Goal: Information Seeking & Learning: Check status

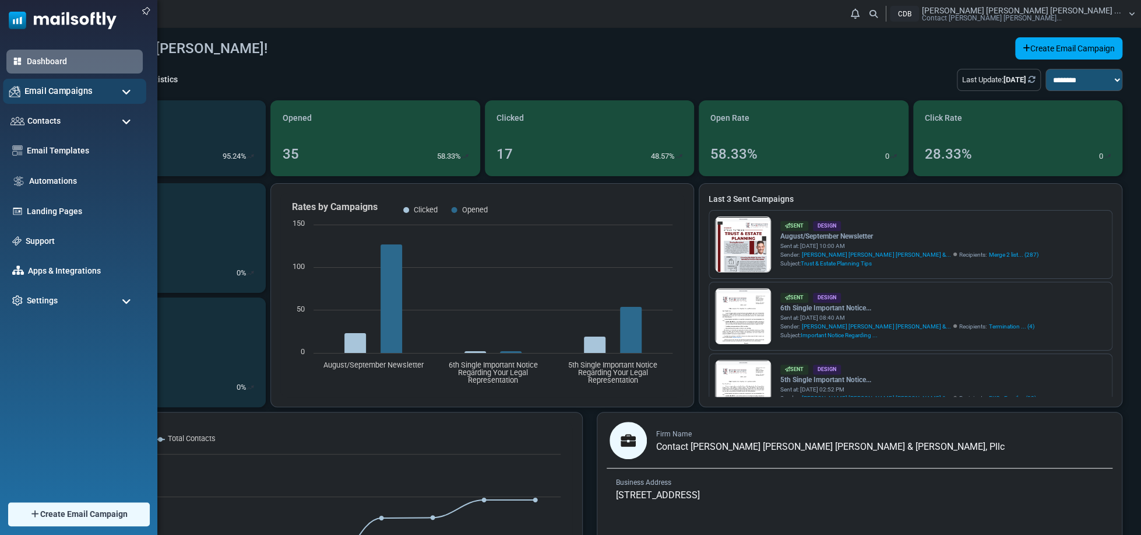
click at [19, 84] on div "Email Campaigns" at bounding box center [74, 91] width 143 height 25
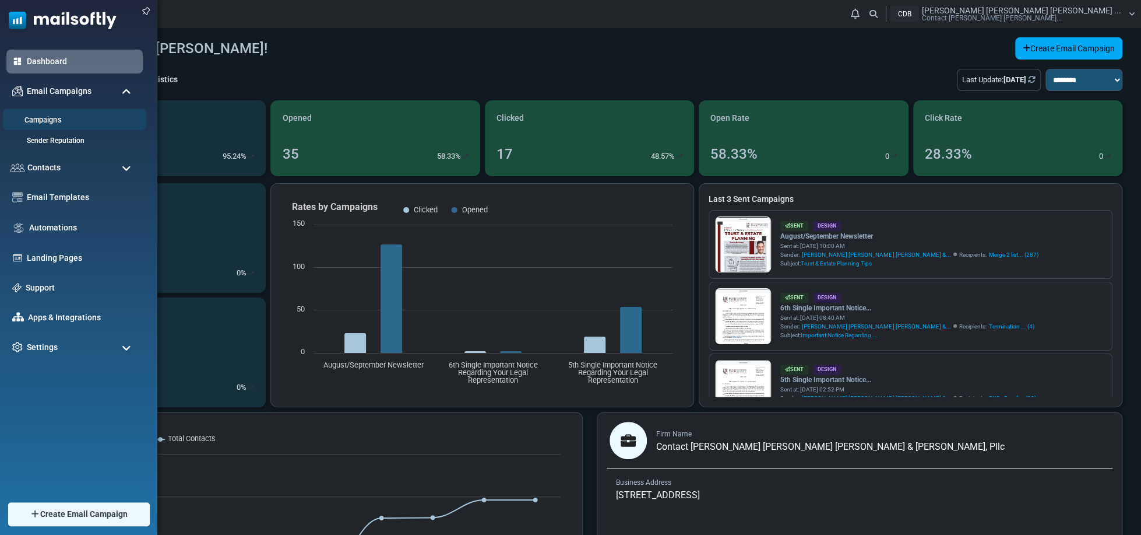
click at [53, 117] on link "Campaigns" at bounding box center [73, 120] width 140 height 11
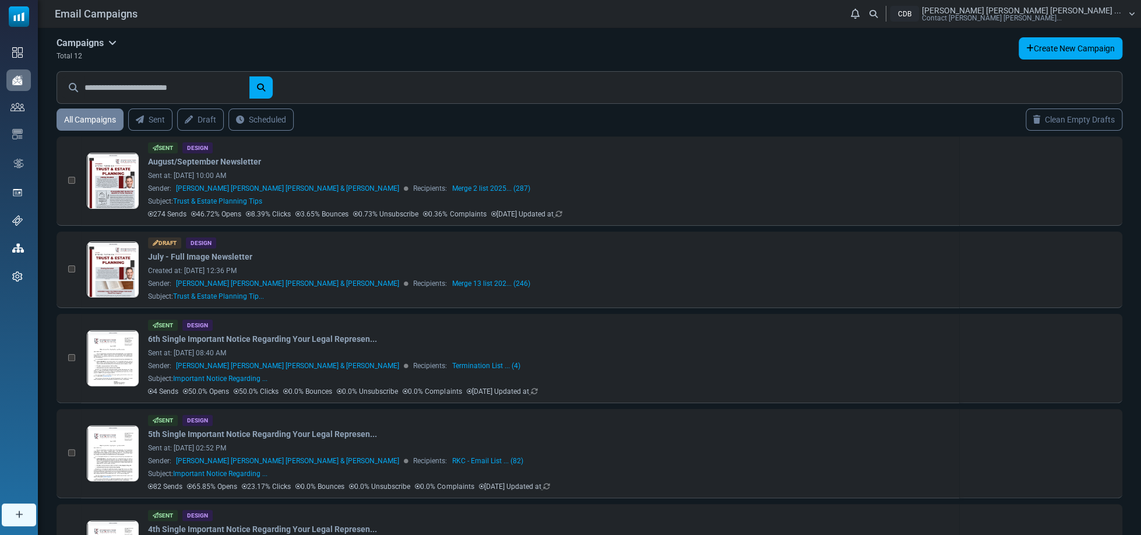
click at [1103, 12] on span "Dyer Bregman Ferris Wong ..." at bounding box center [1021, 10] width 199 height 8
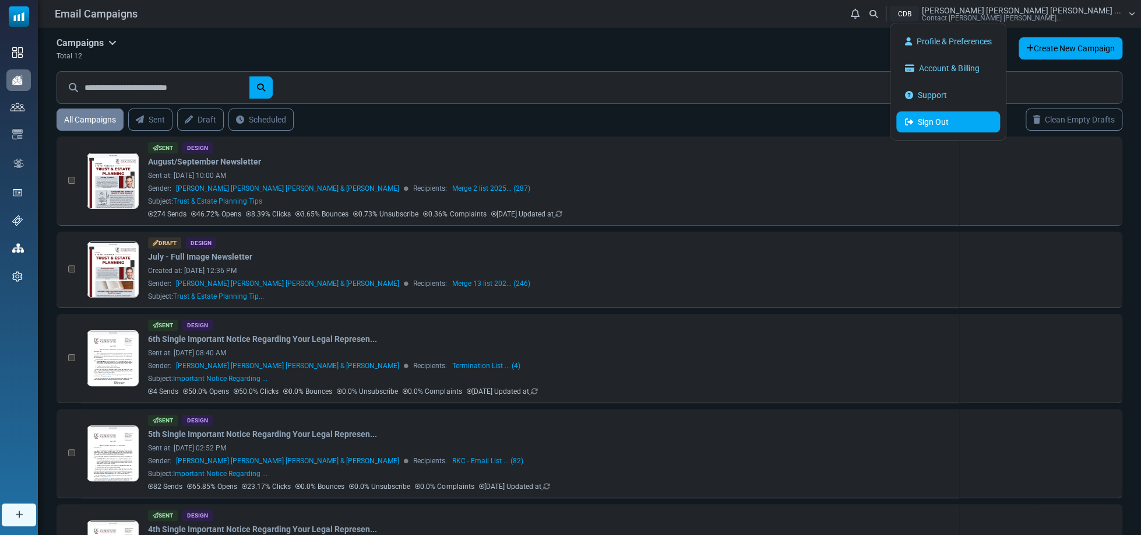
click at [1000, 125] on link "Sign Out" at bounding box center [949, 121] width 104 height 21
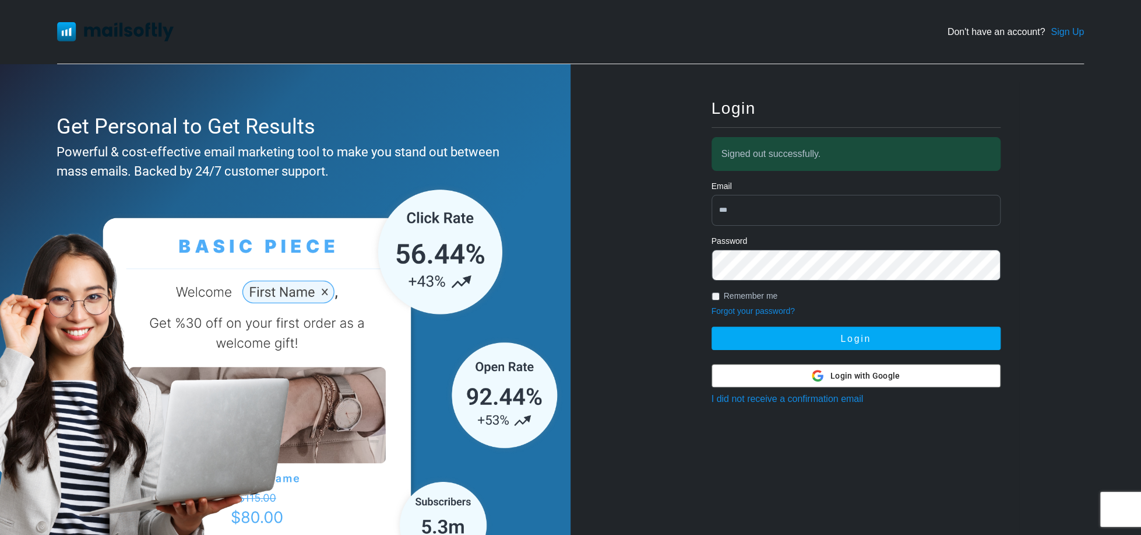
type input "**********"
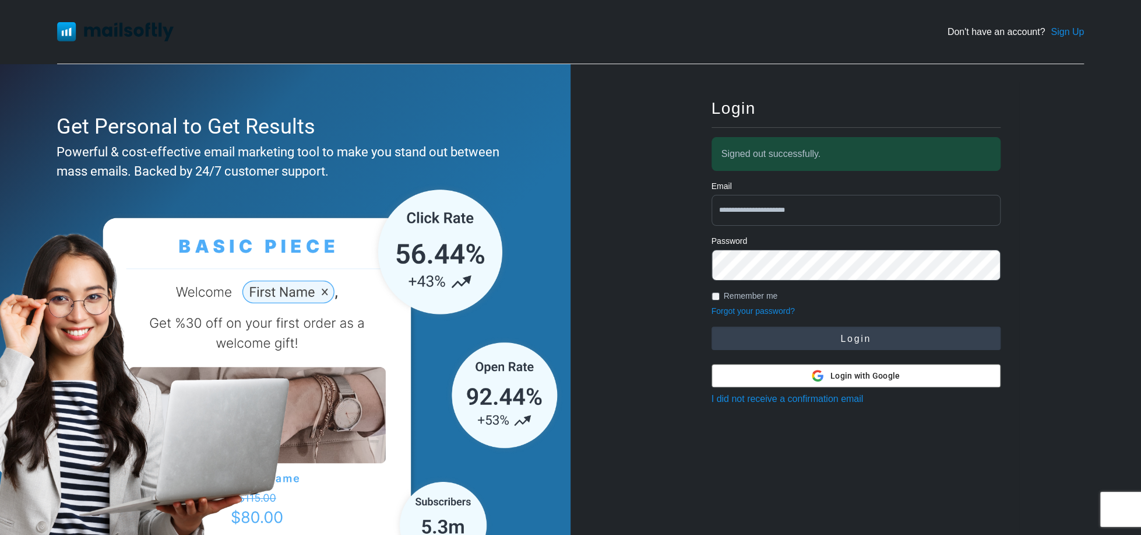
click at [846, 338] on button "Login" at bounding box center [856, 337] width 289 height 23
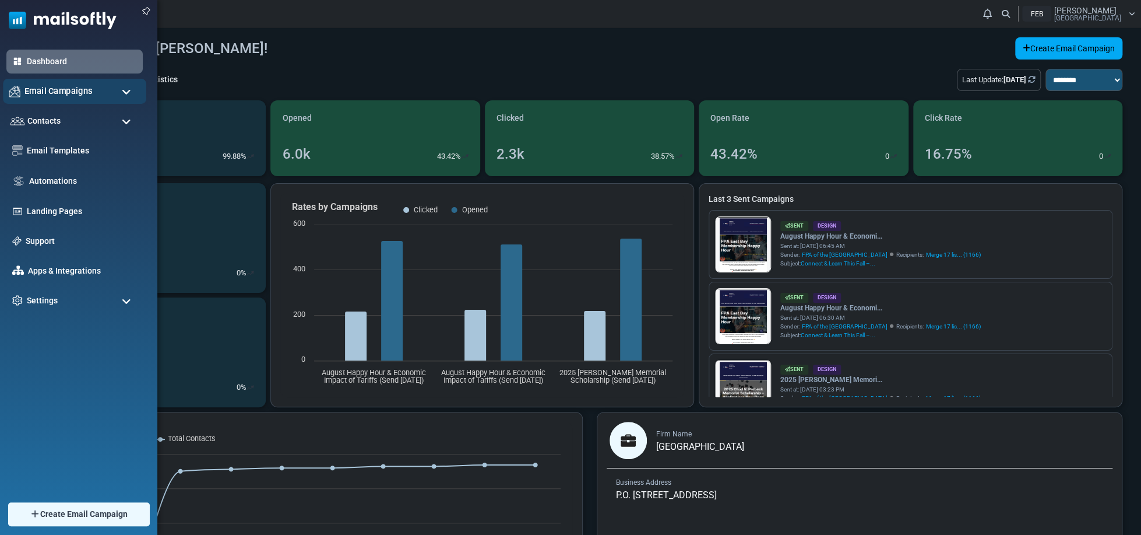
click at [59, 90] on span "Email Campaigns" at bounding box center [58, 91] width 68 height 13
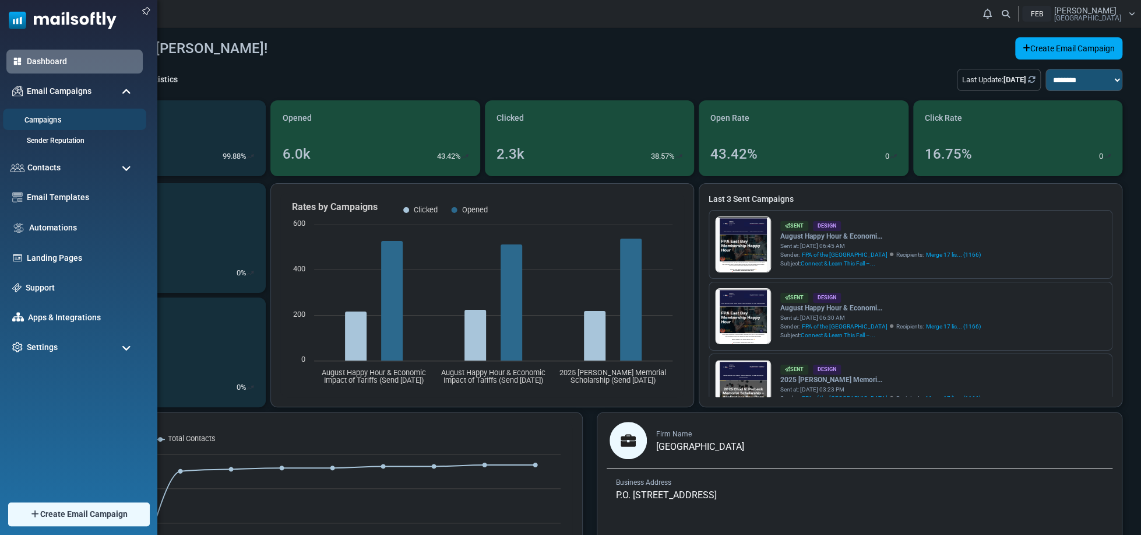
click at [55, 119] on link "Campaigns" at bounding box center [73, 120] width 140 height 11
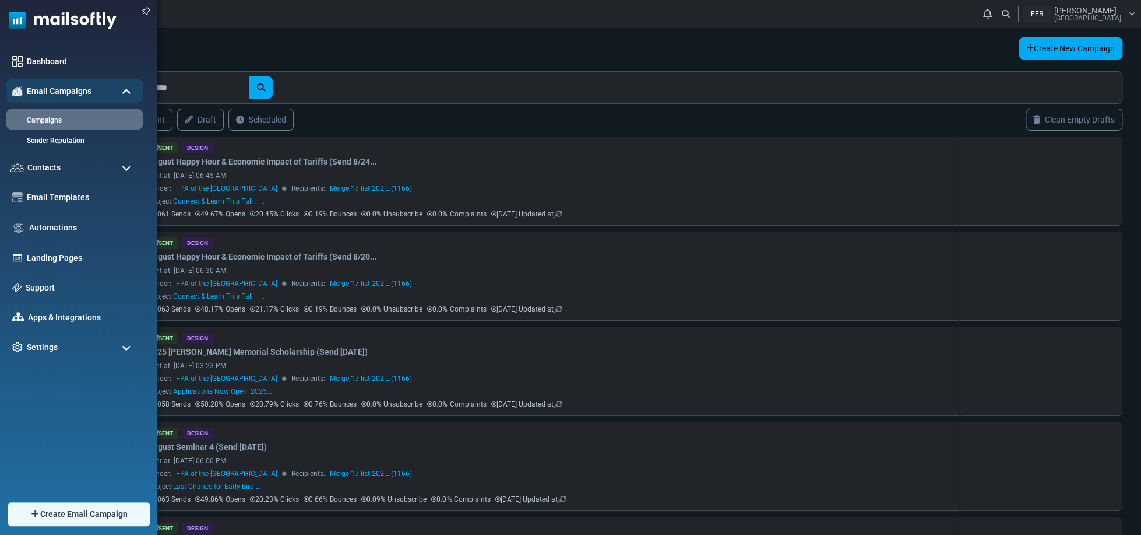
click at [128, 170] on span at bounding box center [126, 168] width 9 height 10
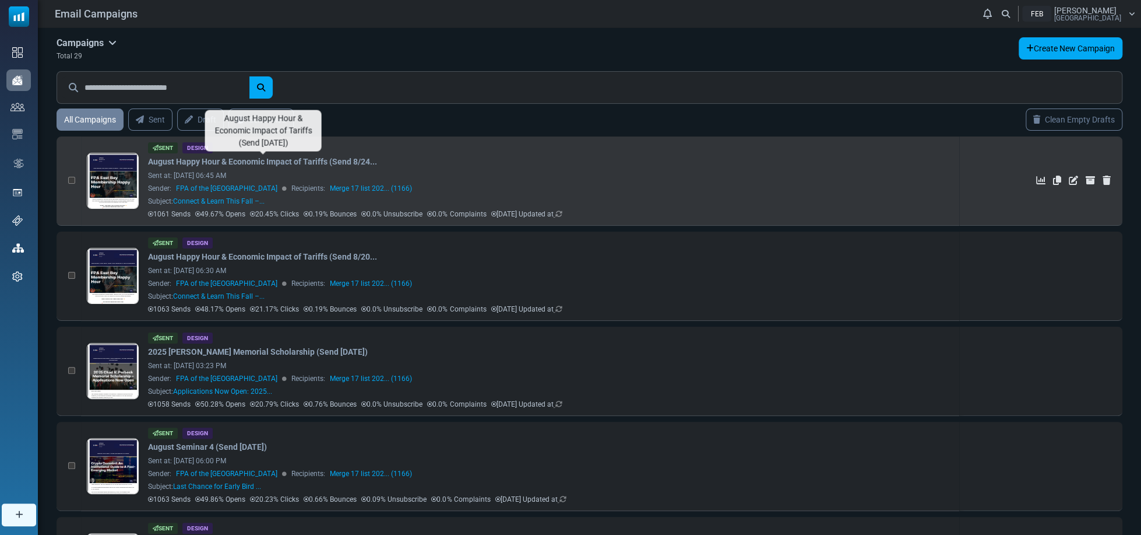
click at [206, 161] on link "August Happy Hour & Economic Impact of Tariffs (Send 8/24..." at bounding box center [262, 162] width 229 height 12
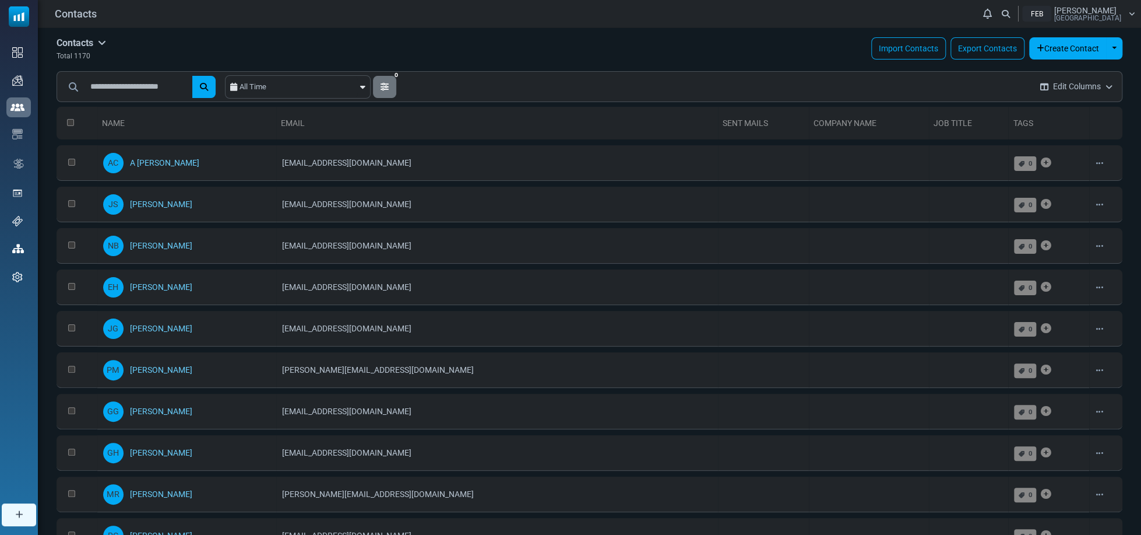
click at [208, 87] on icon "submit" at bounding box center [204, 87] width 8 height 8
click at [157, 83] on input "text" at bounding box center [138, 87] width 106 height 22
paste input "**********"
drag, startPoint x: 130, startPoint y: 84, endPoint x: 166, endPoint y: 83, distance: 35.6
click at [45, 78] on div "Contacts Contacts Subscribers Archived Total 1170 Import Contacts Export Contac…" at bounding box center [590, 535] width 1104 height 1014
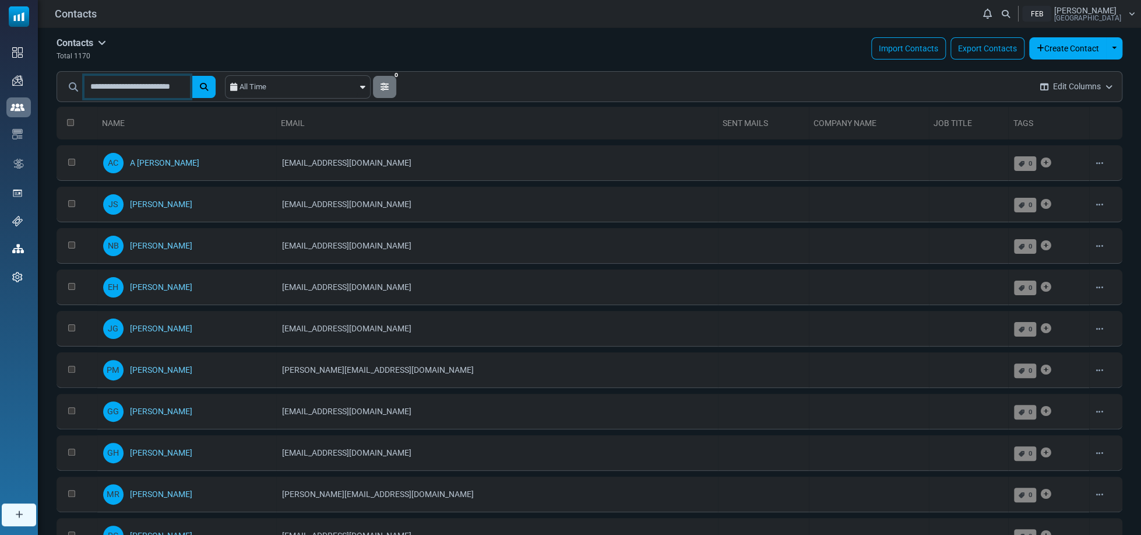
type input "**********"
click at [208, 86] on icon "submit" at bounding box center [204, 87] width 8 height 8
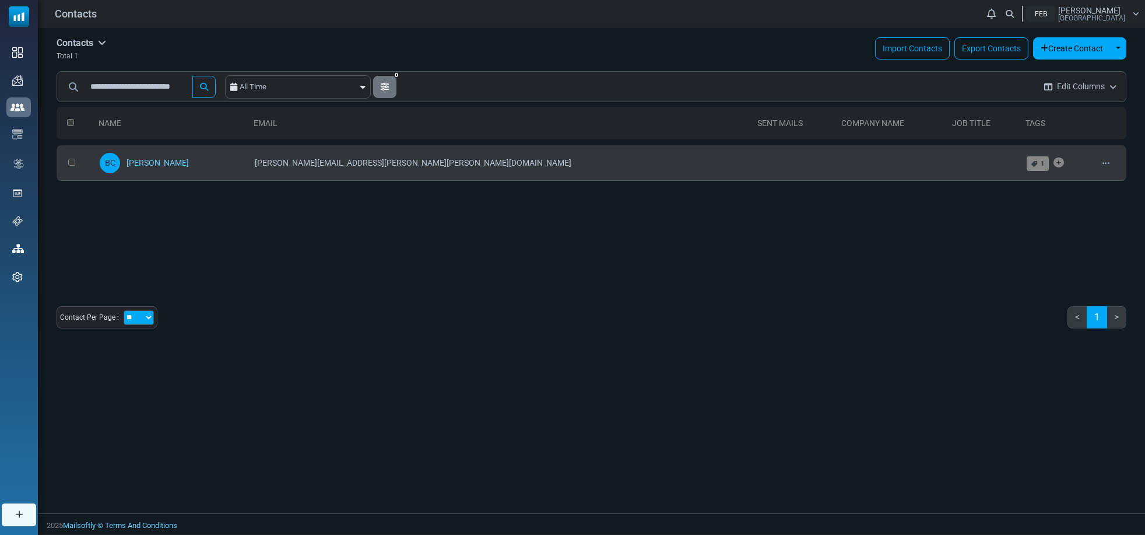
click at [208, 163] on div "BC Brian Carlson" at bounding box center [171, 162] width 143 height 23
click at [176, 163] on link "[PERSON_NAME]" at bounding box center [157, 162] width 62 height 9
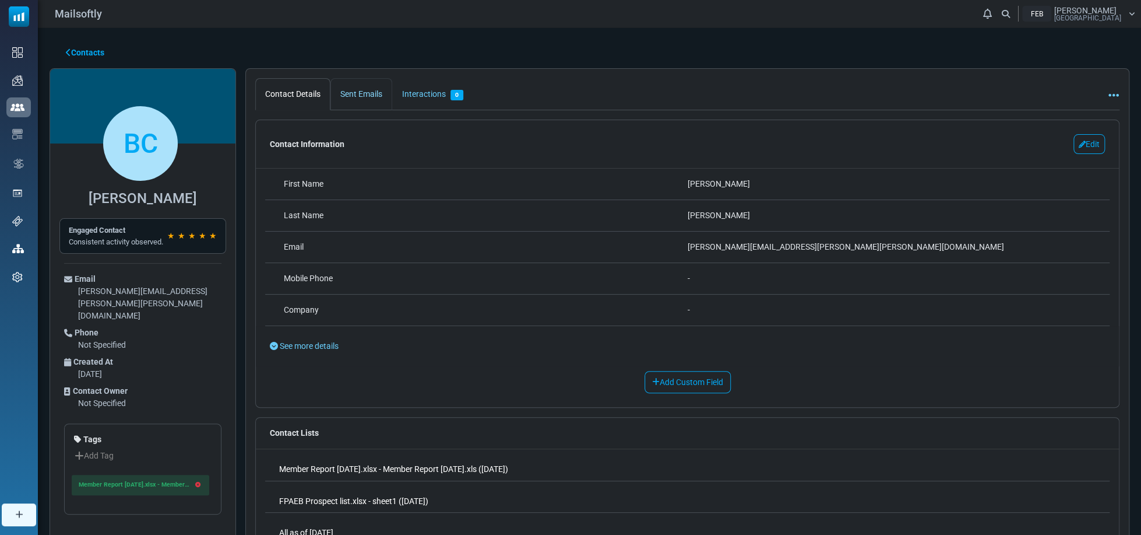
click at [359, 89] on link "Sent Emails" at bounding box center [362, 94] width 62 height 32
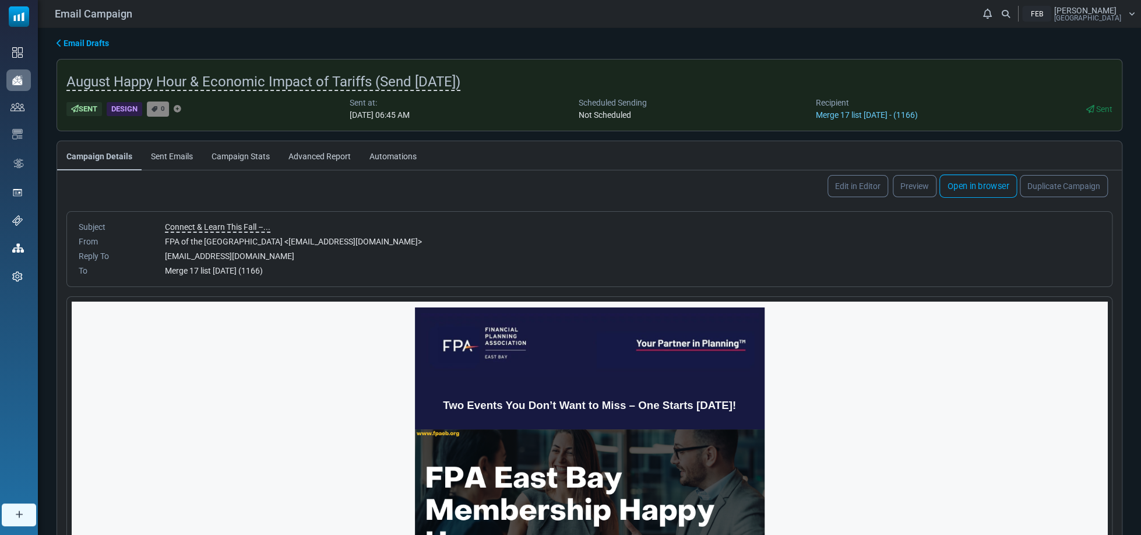
click at [978, 183] on link "Open in browser" at bounding box center [979, 185] width 78 height 23
